Goal: Navigation & Orientation: Find specific page/section

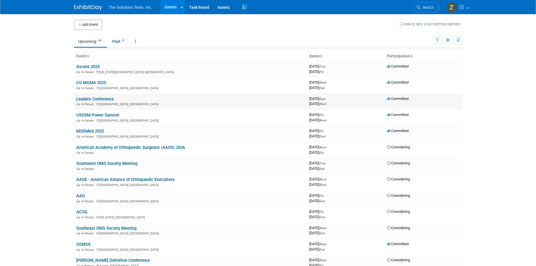
click at [103, 99] on link "Leaders Conference" at bounding box center [94, 98] width 37 height 5
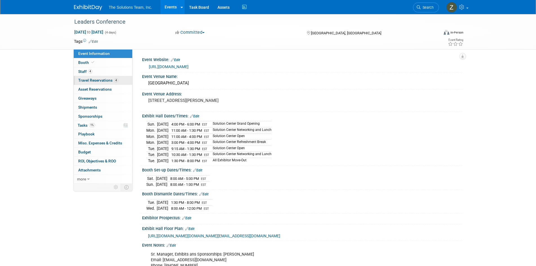
click at [103, 82] on span "Travel Reservations 4" at bounding box center [98, 80] width 40 height 4
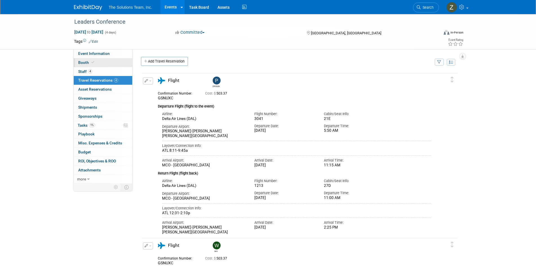
click at [109, 62] on link "Booth" at bounding box center [103, 62] width 58 height 9
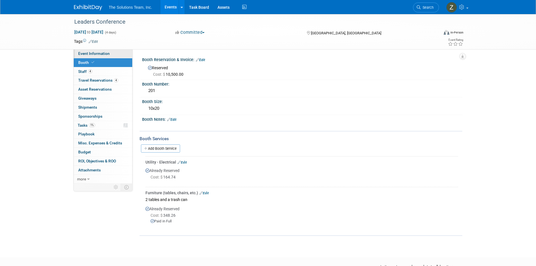
click at [104, 55] on span "Event Information" at bounding box center [93, 53] width 31 height 4
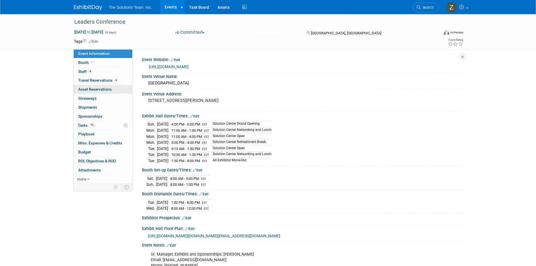
click at [102, 89] on span "Asset Reservations 0" at bounding box center [94, 89] width 33 height 4
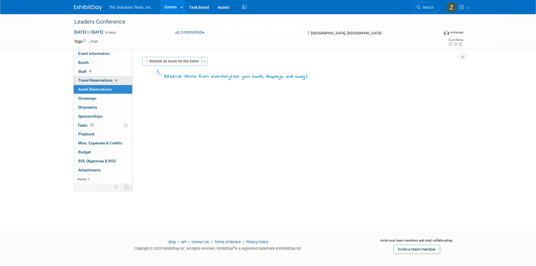
click at [91, 80] on span "Travel Reservations 4" at bounding box center [98, 80] width 40 height 4
